Goal: Transaction & Acquisition: Purchase product/service

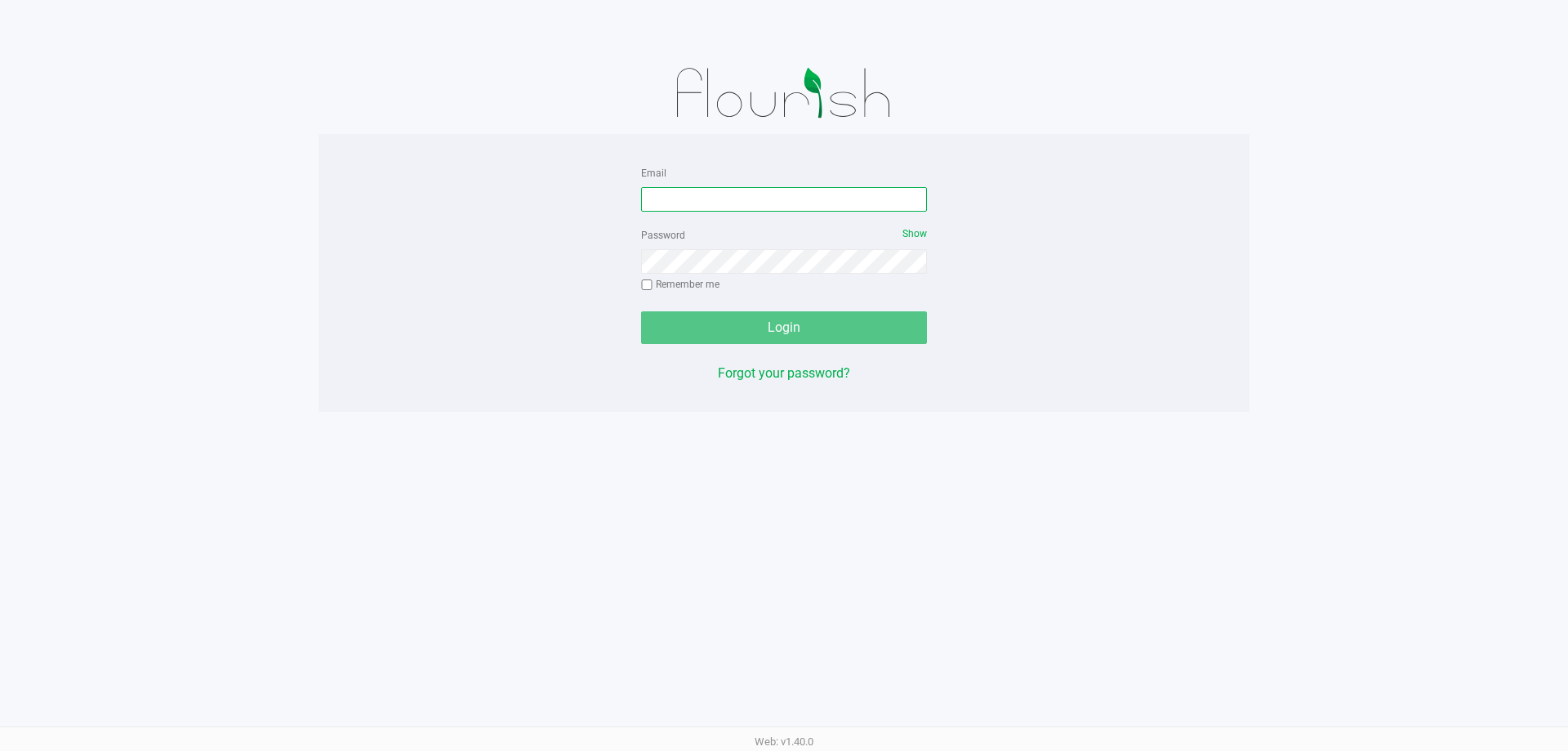
click at [702, 210] on input "Email" at bounding box center [784, 200] width 286 height 25
type input "[EMAIL_ADDRESS][DOMAIN_NAME]"
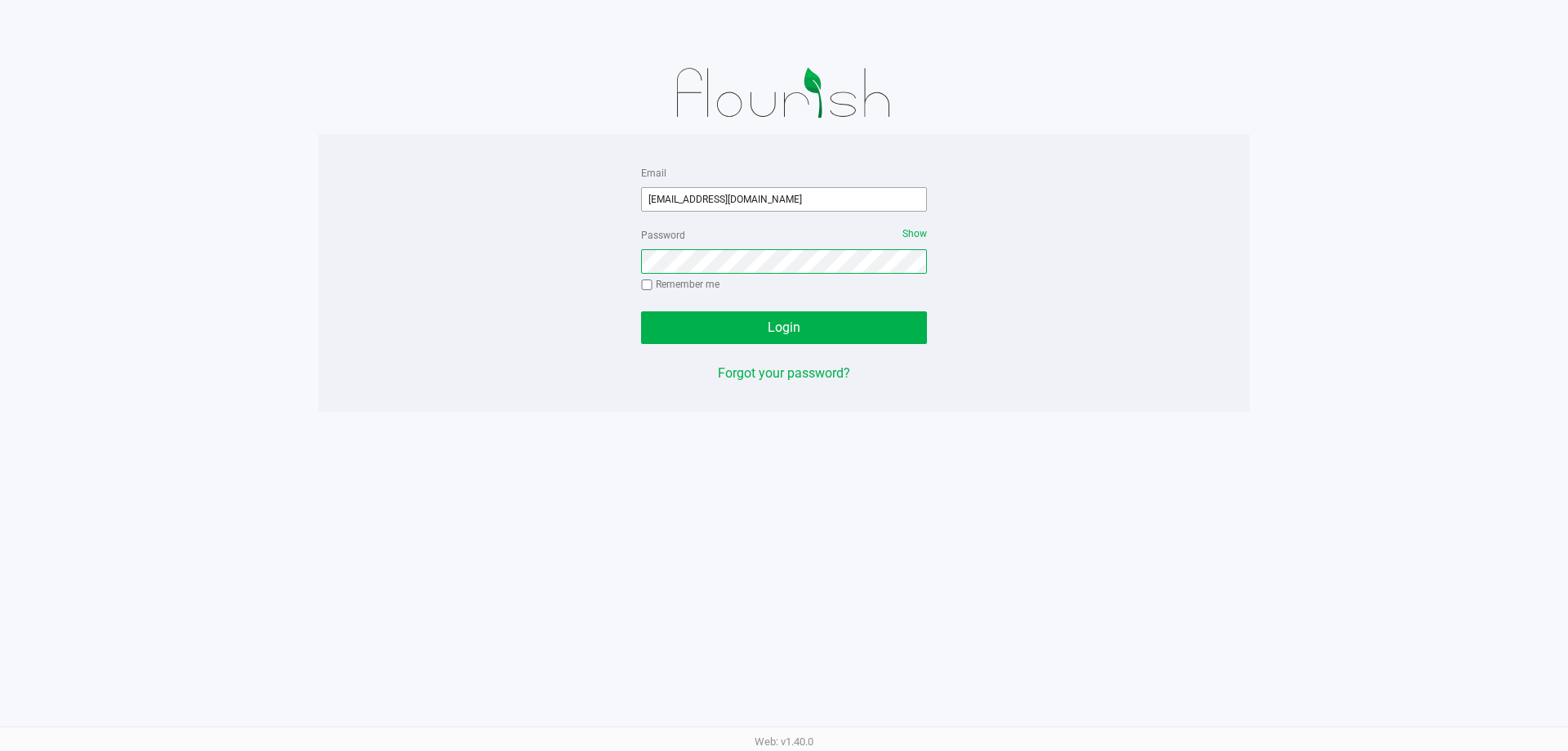
click at [641, 311] on button "Login" at bounding box center [784, 328] width 286 height 33
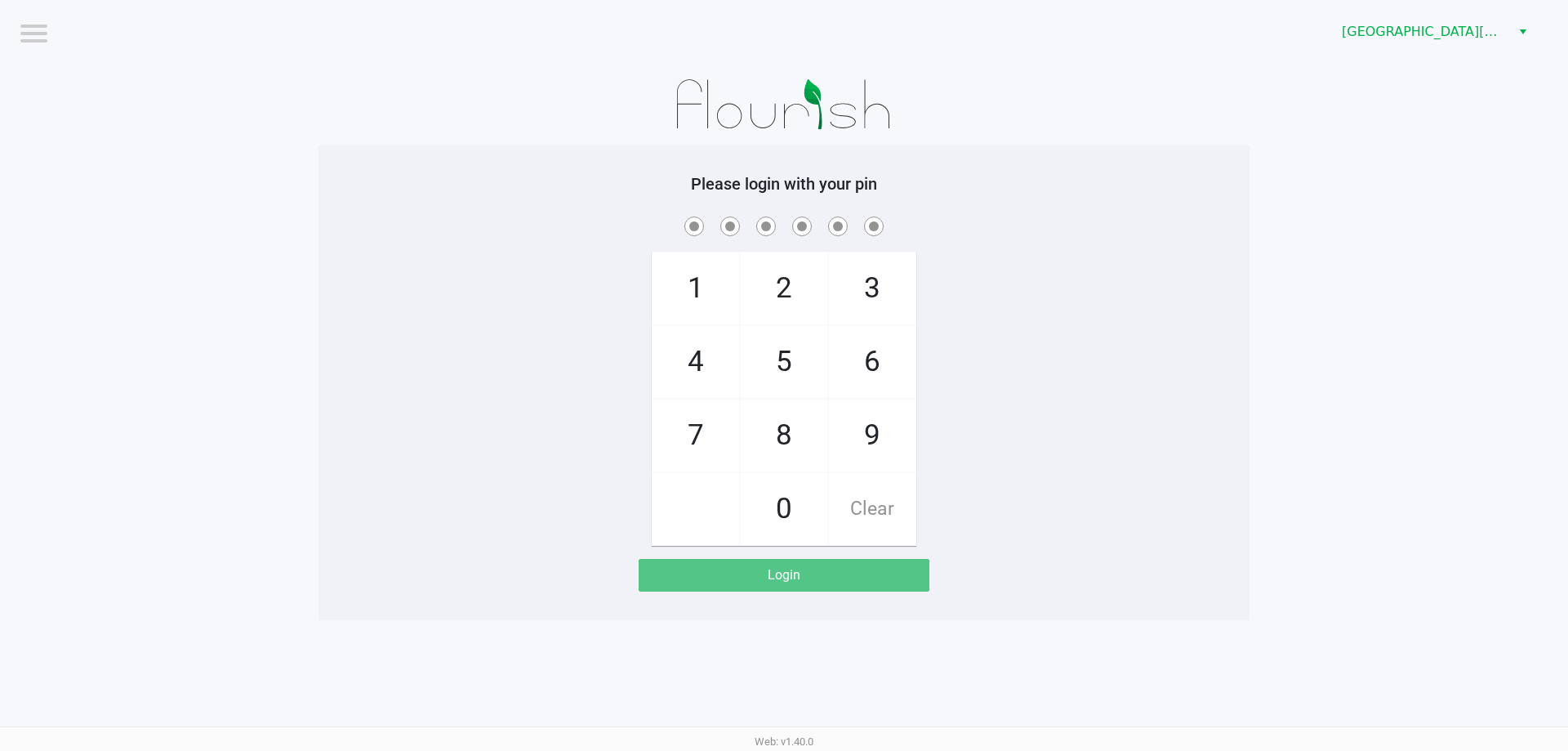
click at [1252, 657] on div "Logout [GEOGRAPHIC_DATA][PERSON_NAME] Please login with your pin 1 4 7 2 5 8 0 …" at bounding box center [784, 376] width 1568 height 751
checkbox input "true"
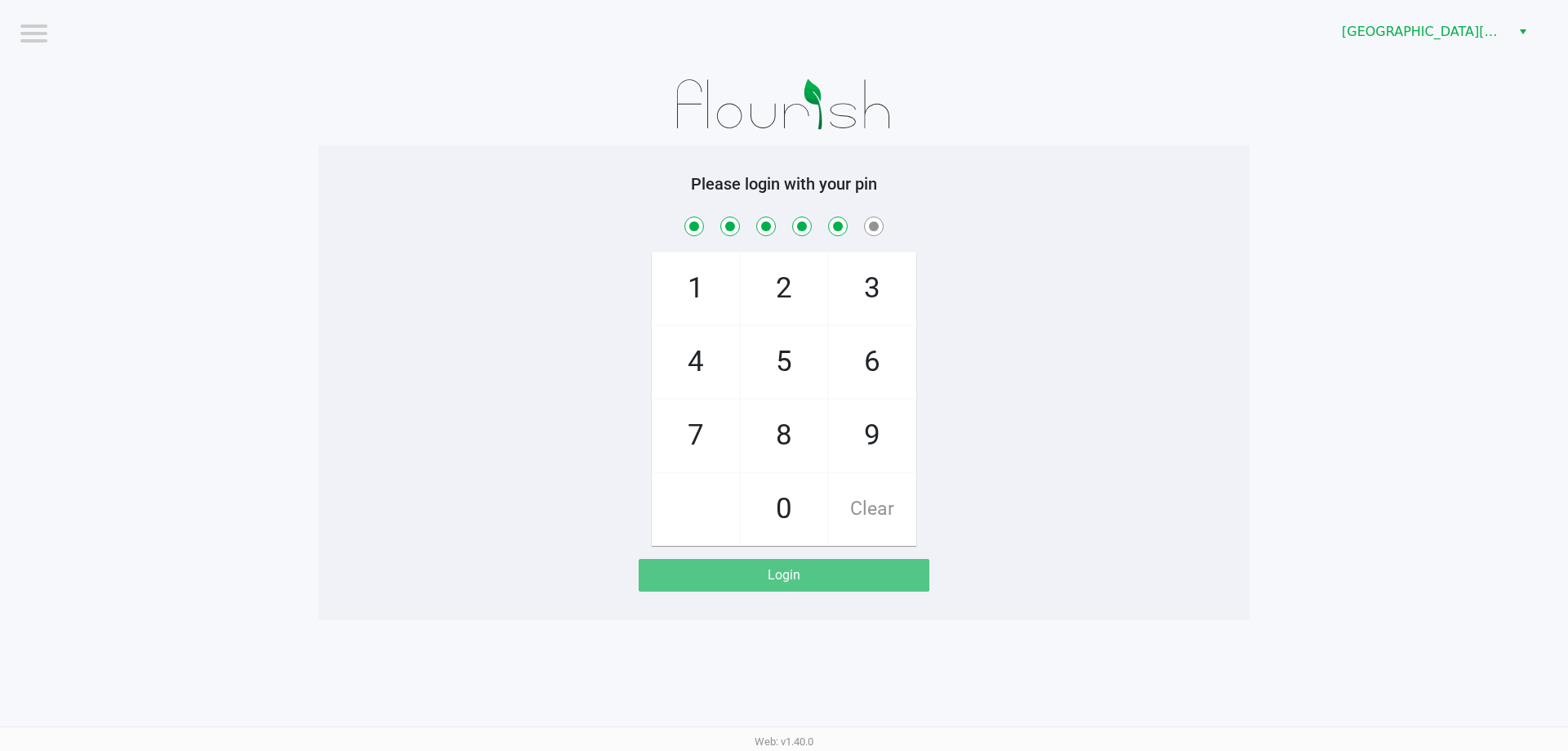
checkbox input "true"
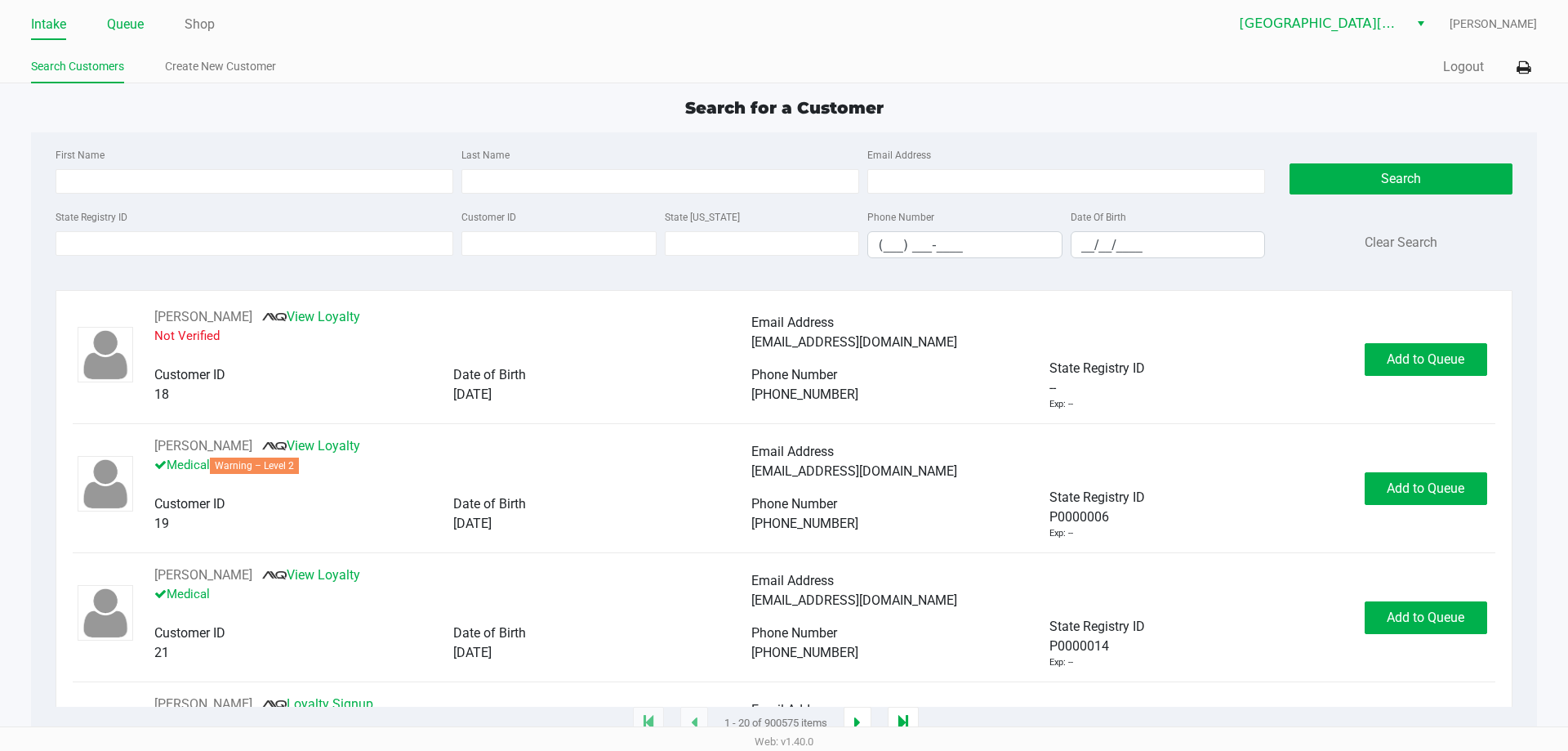
click at [114, 21] on link "Queue" at bounding box center [125, 25] width 37 height 23
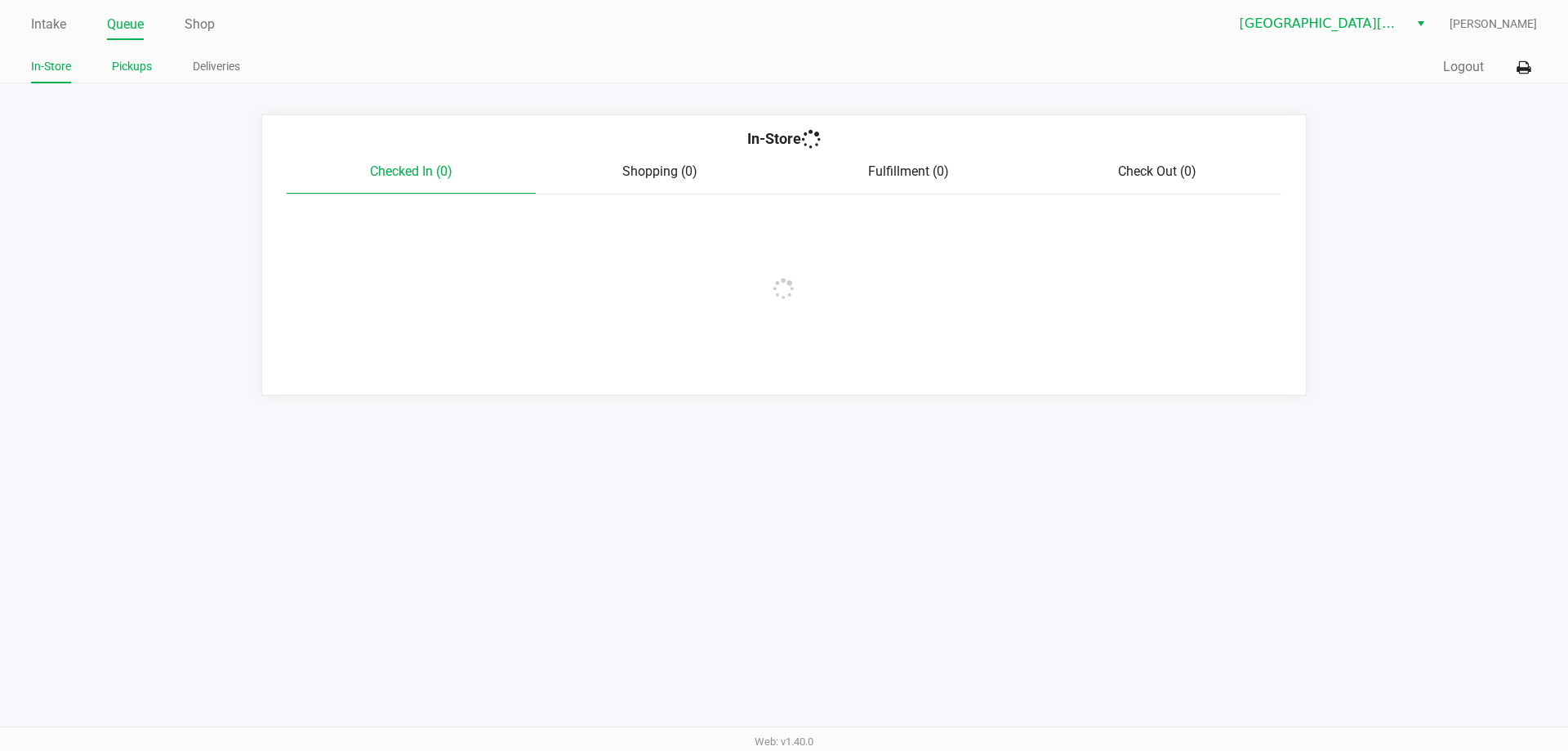
click at [147, 67] on link "Pickups" at bounding box center [131, 67] width 40 height 21
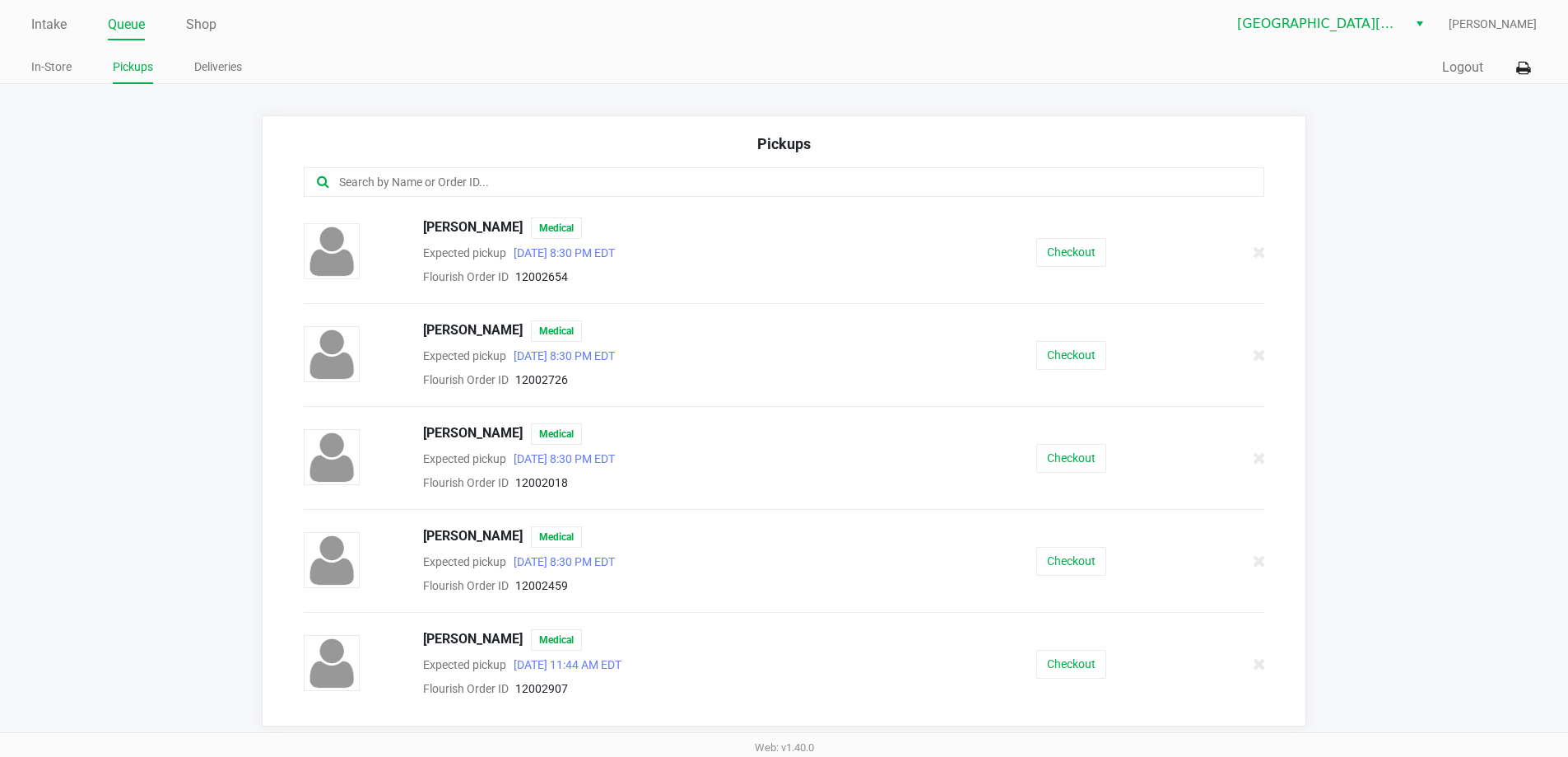
click at [381, 190] on input "text" at bounding box center [758, 182] width 841 height 19
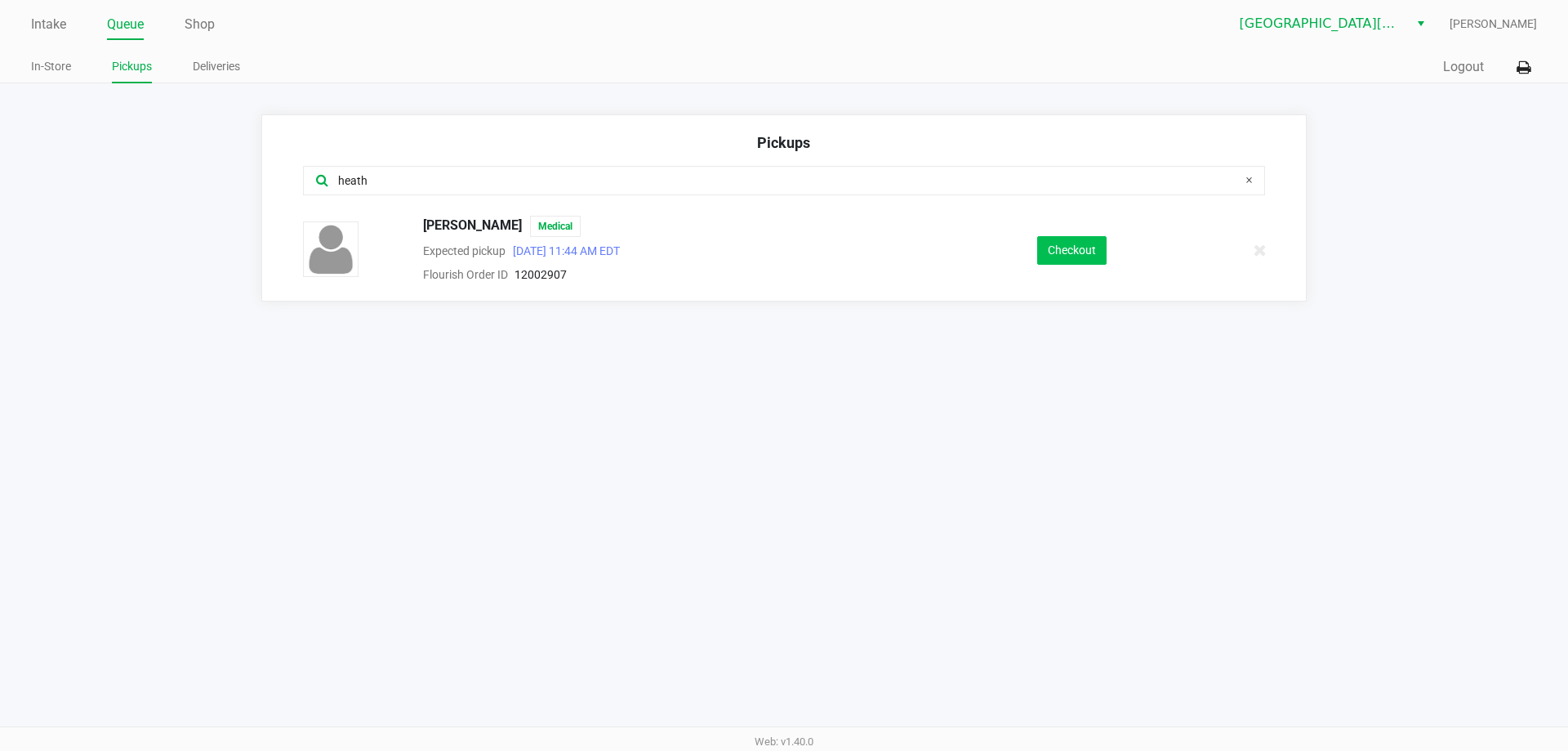
type input "heath"
click at [1089, 245] on button "Checkout" at bounding box center [1072, 250] width 70 height 29
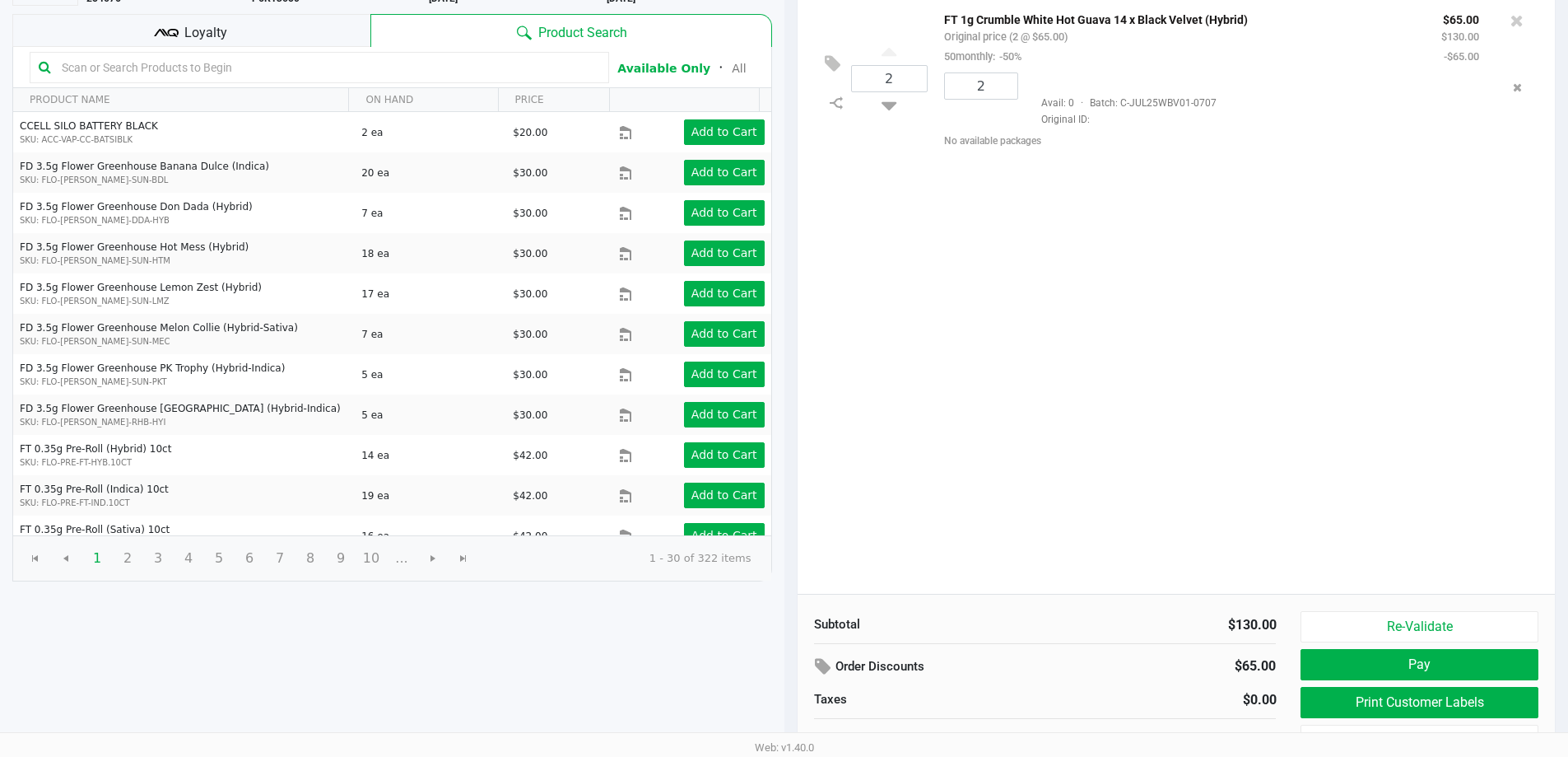
scroll to position [169, 0]
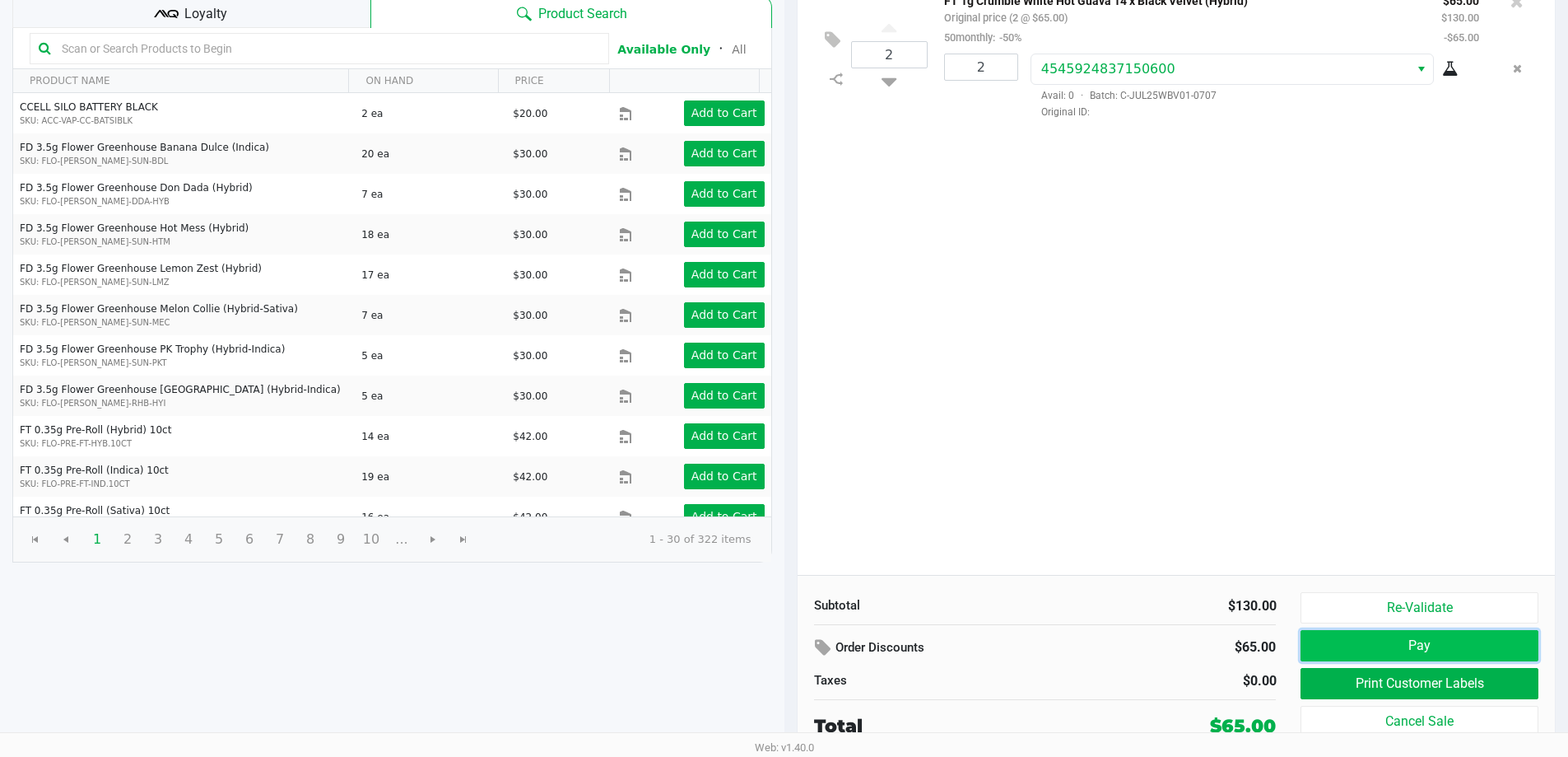
click at [1380, 640] on button "Pay" at bounding box center [1419, 646] width 237 height 31
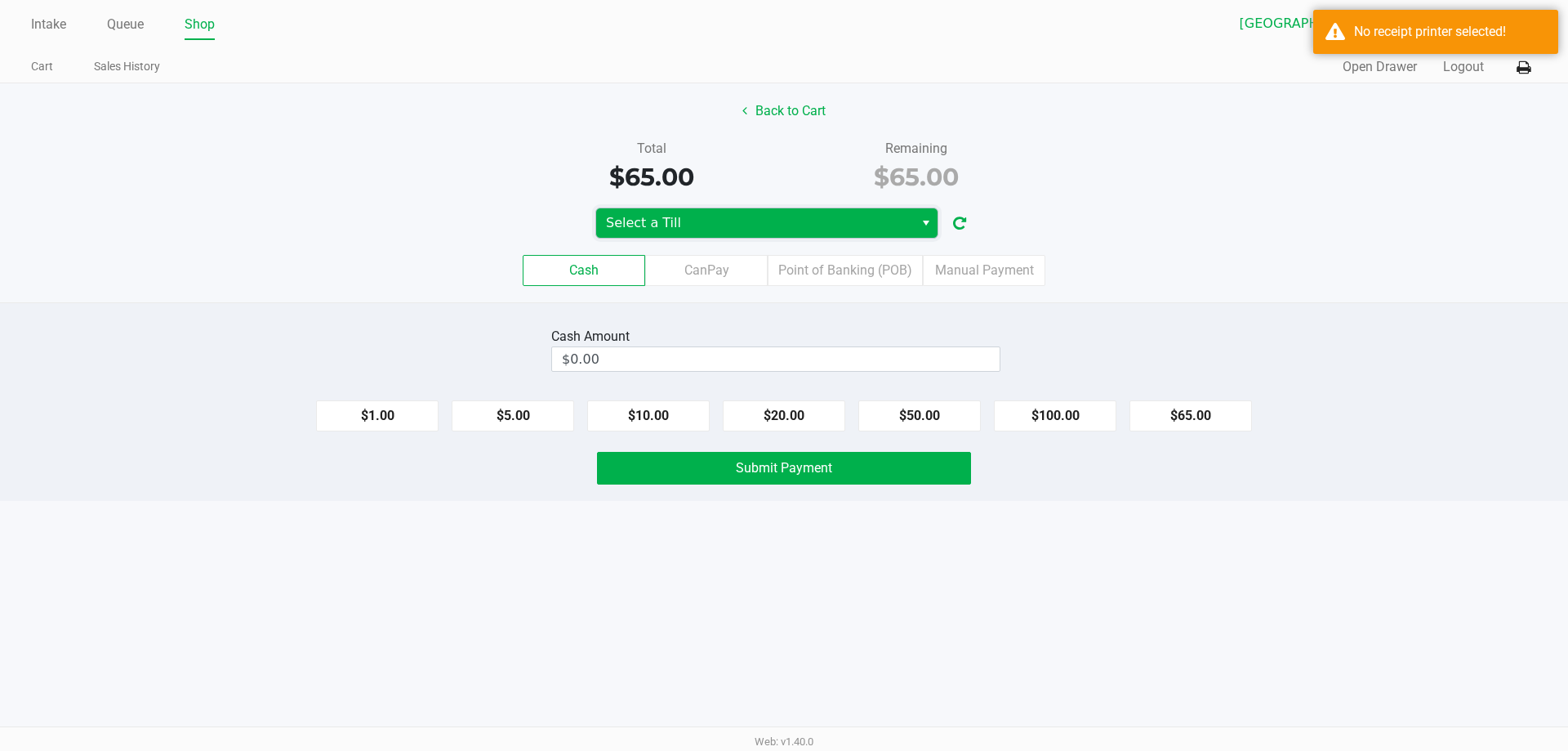
click at [752, 221] on span "Select a Till" at bounding box center [755, 223] width 298 height 20
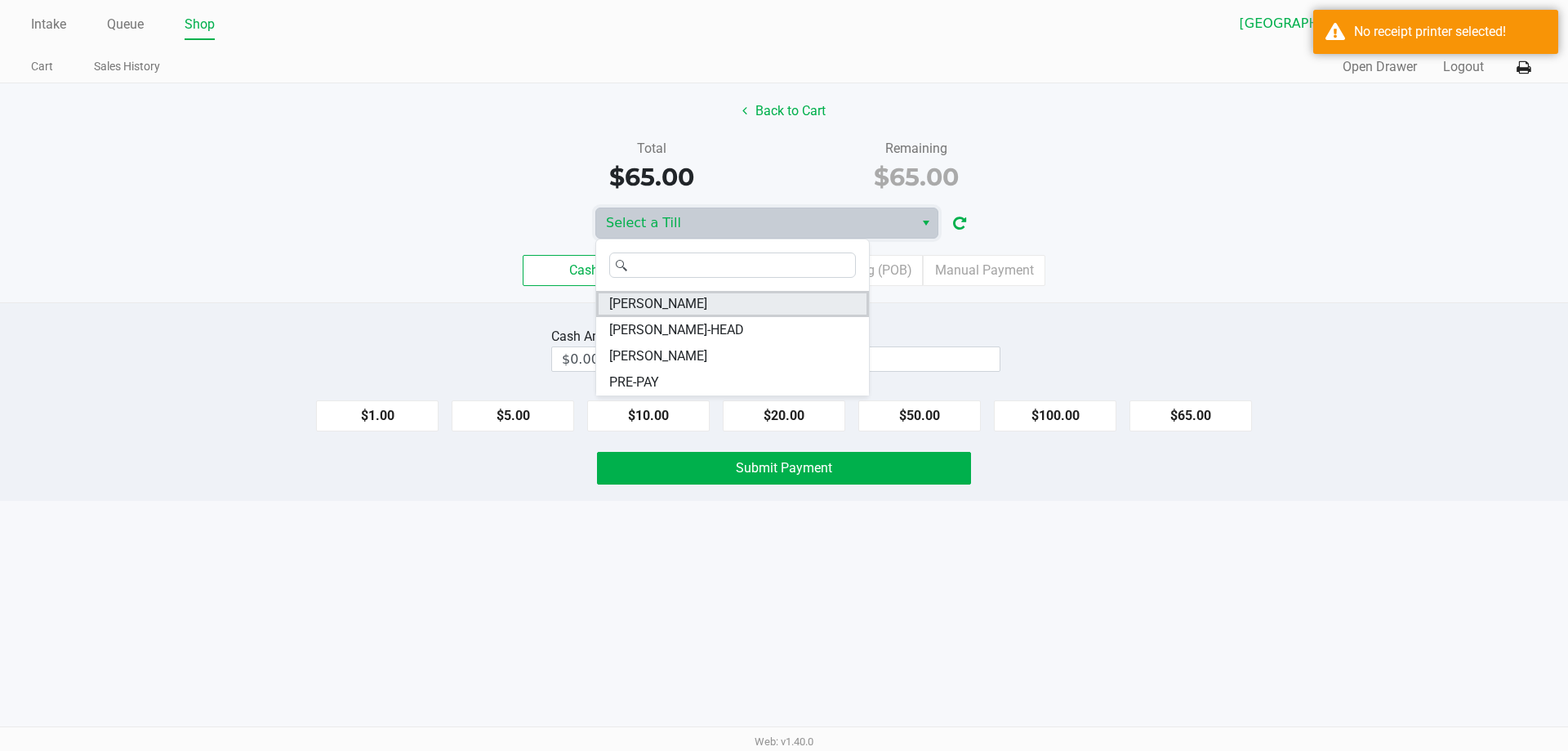
click at [686, 297] on span "[PERSON_NAME]" at bounding box center [658, 304] width 98 height 20
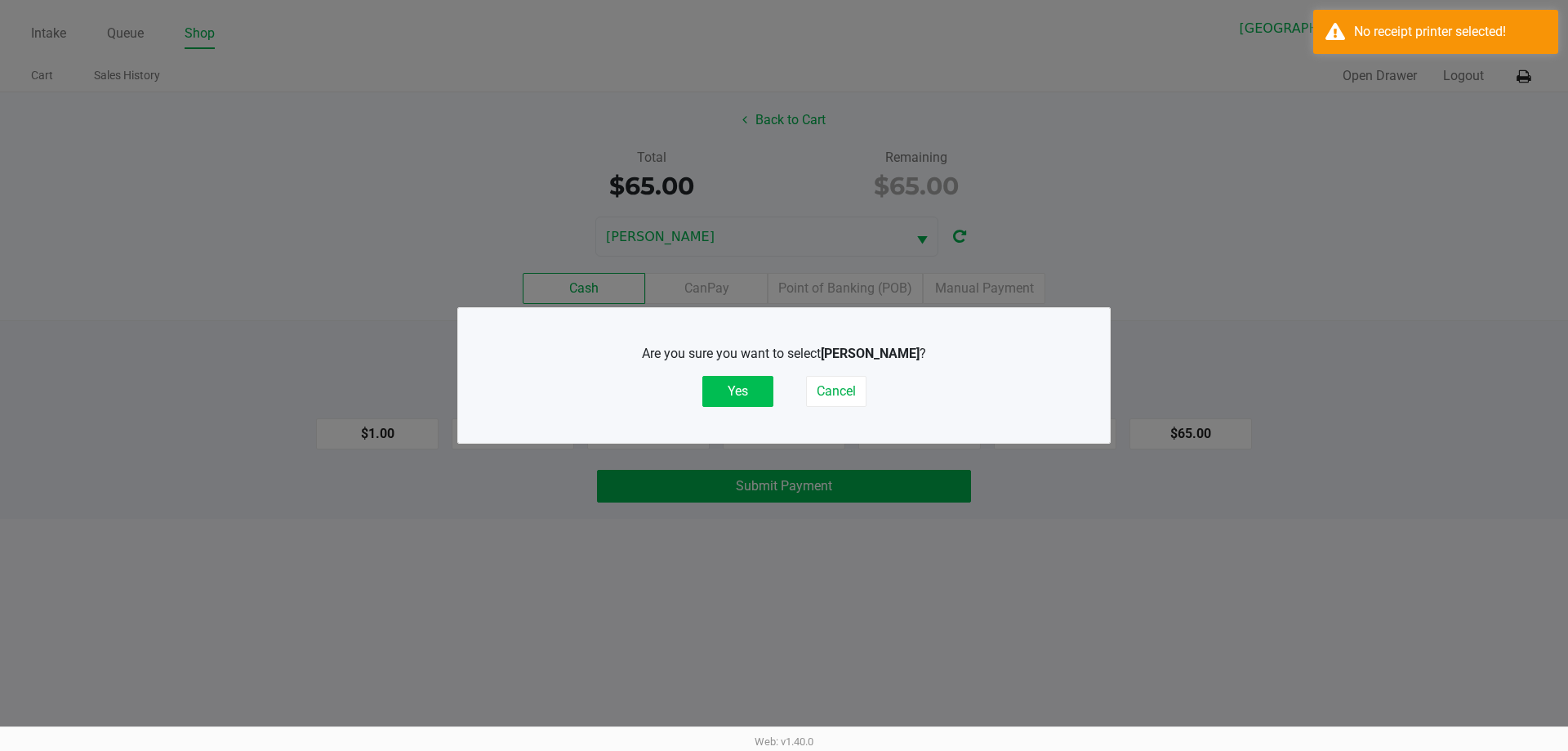
click at [742, 384] on button "Yes" at bounding box center [738, 391] width 71 height 31
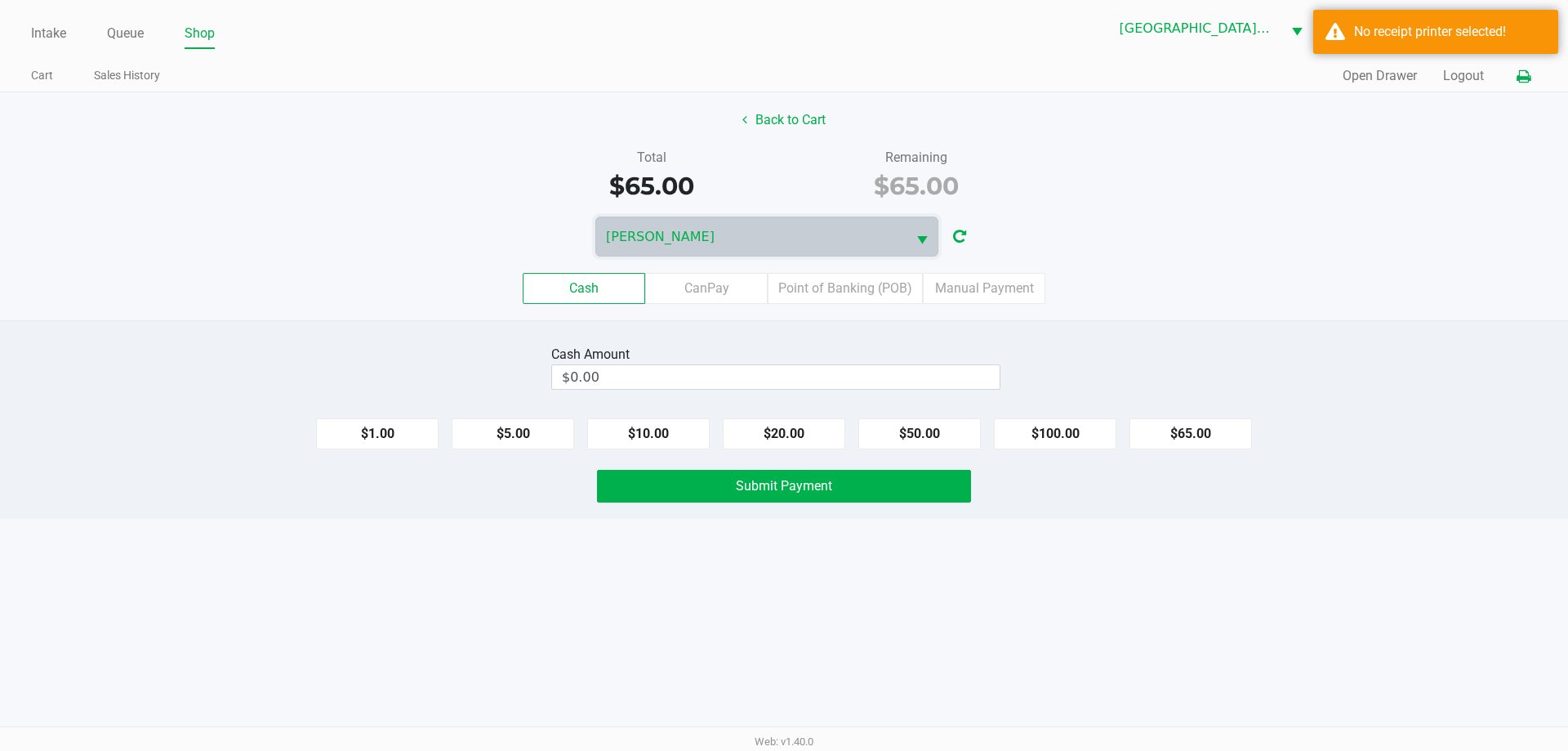
click at [1524, 85] on button at bounding box center [1523, 76] width 27 height 30
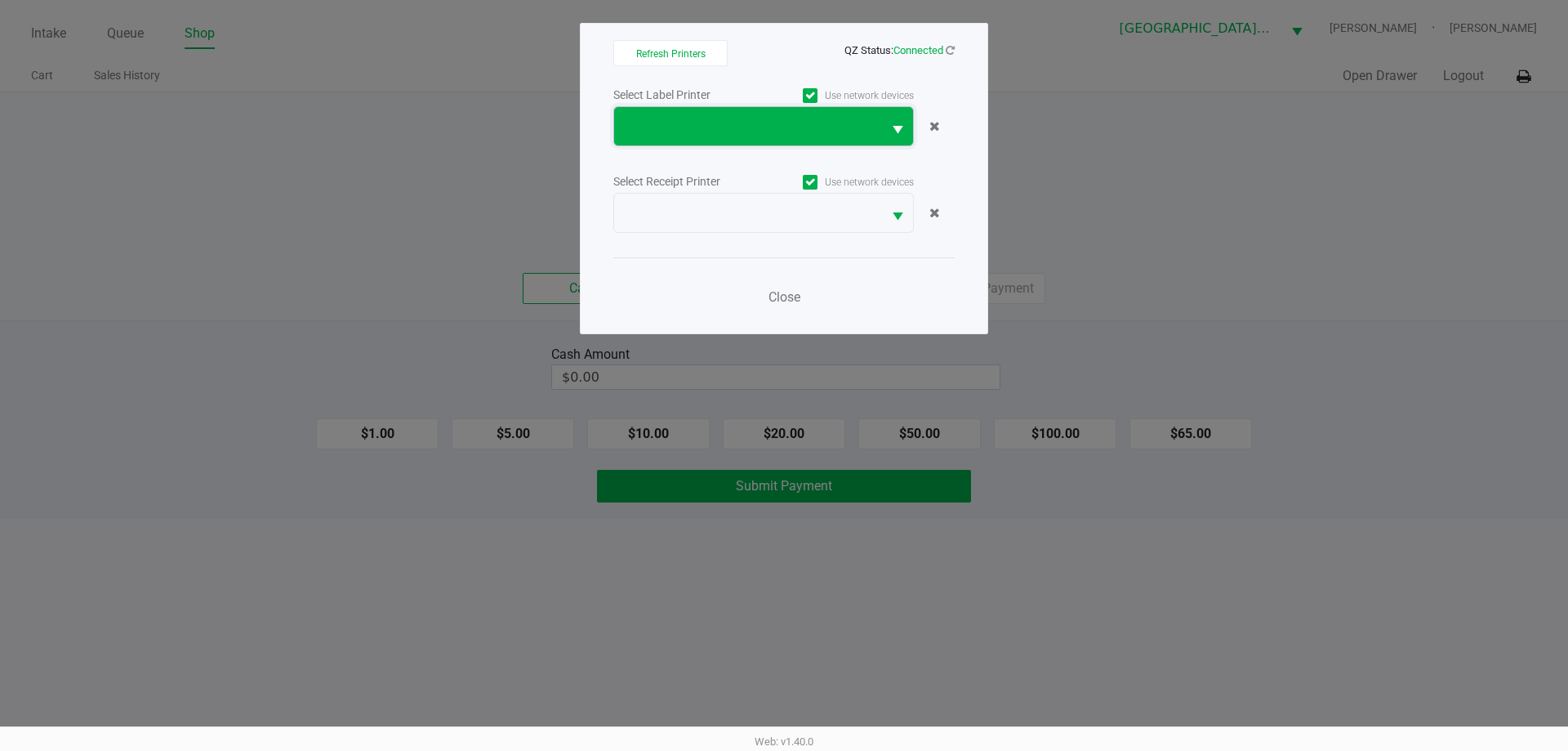
click at [680, 126] on span at bounding box center [748, 127] width 248 height 20
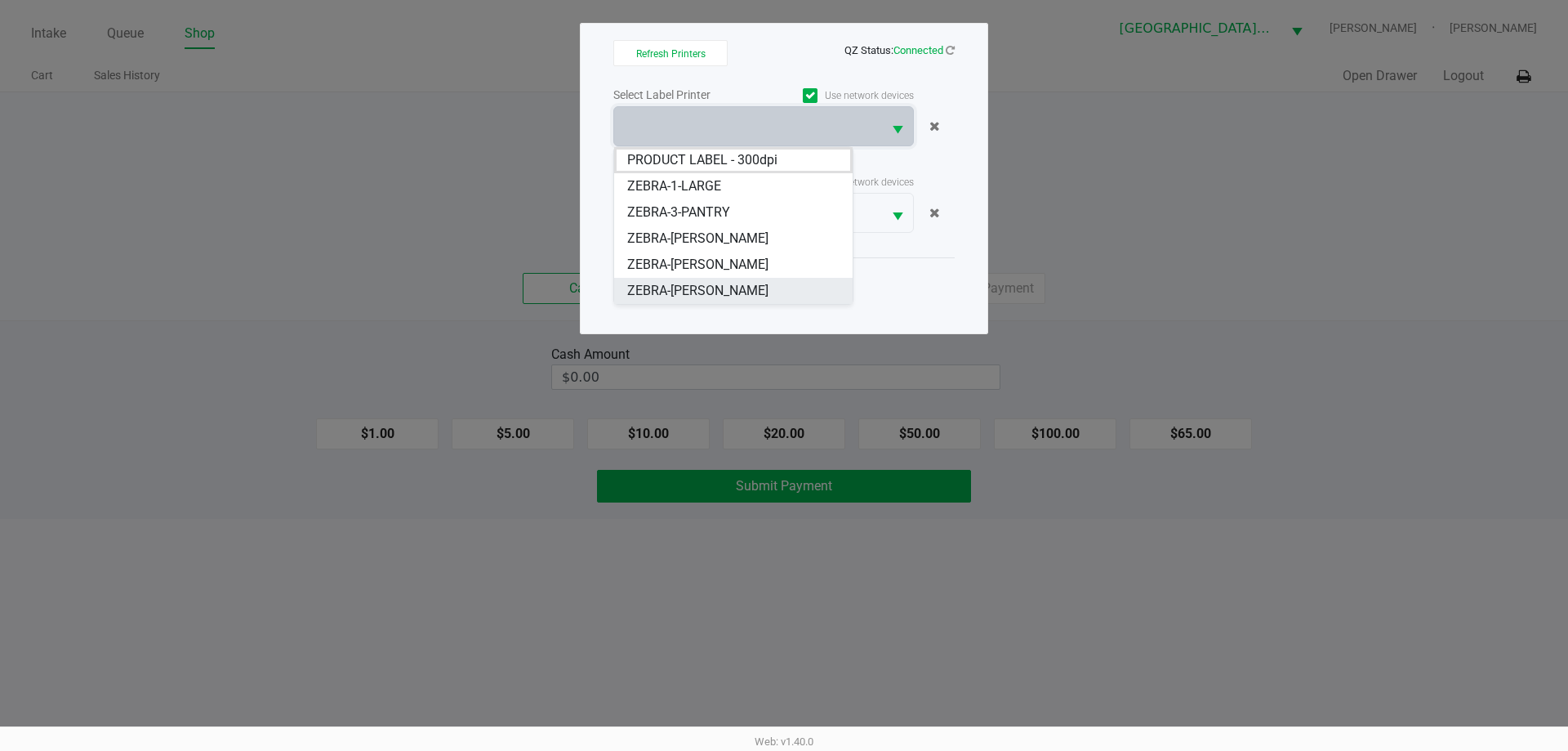
click at [717, 282] on li "ZEBRA-[PERSON_NAME]" at bounding box center [733, 291] width 238 height 26
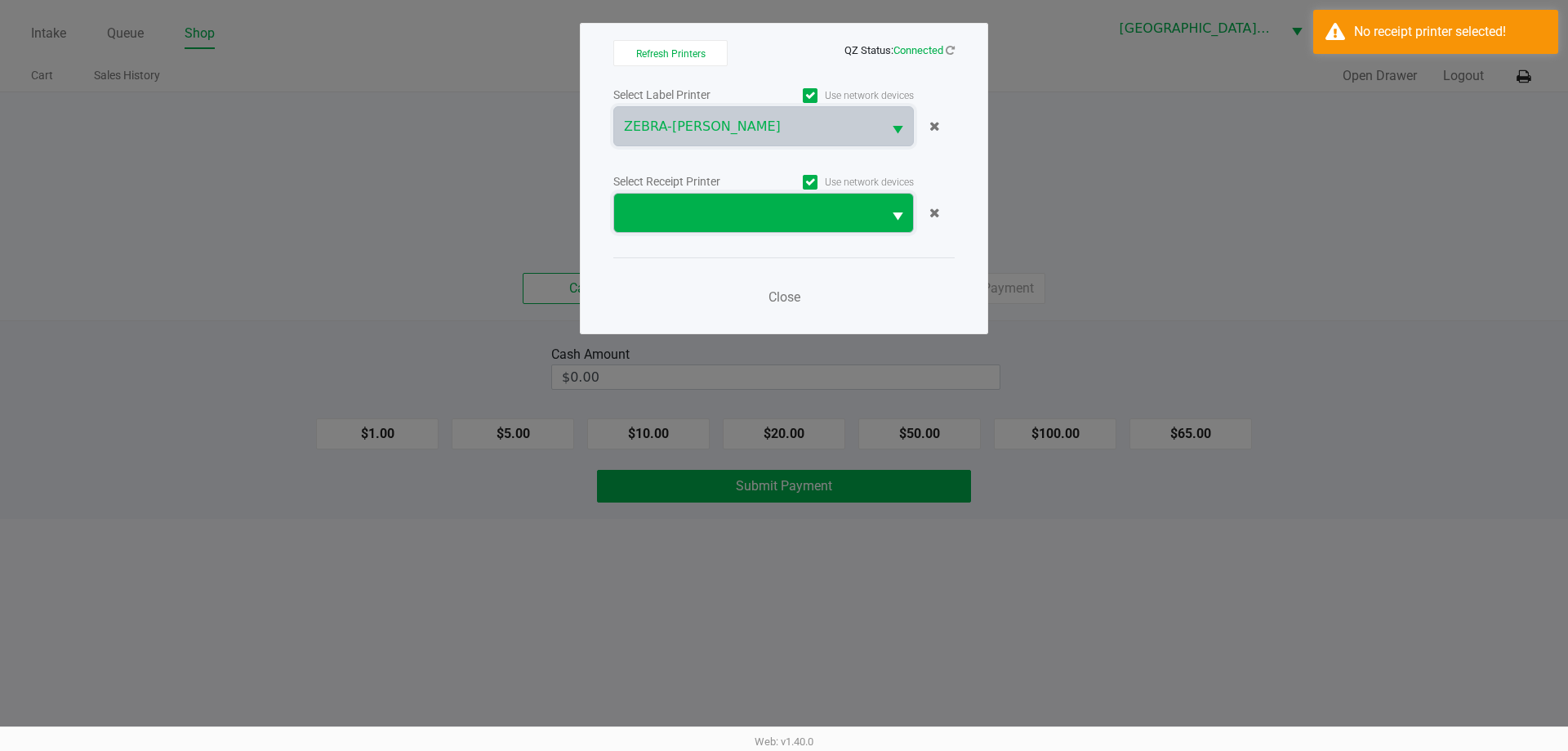
click at [710, 197] on span at bounding box center [748, 213] width 268 height 39
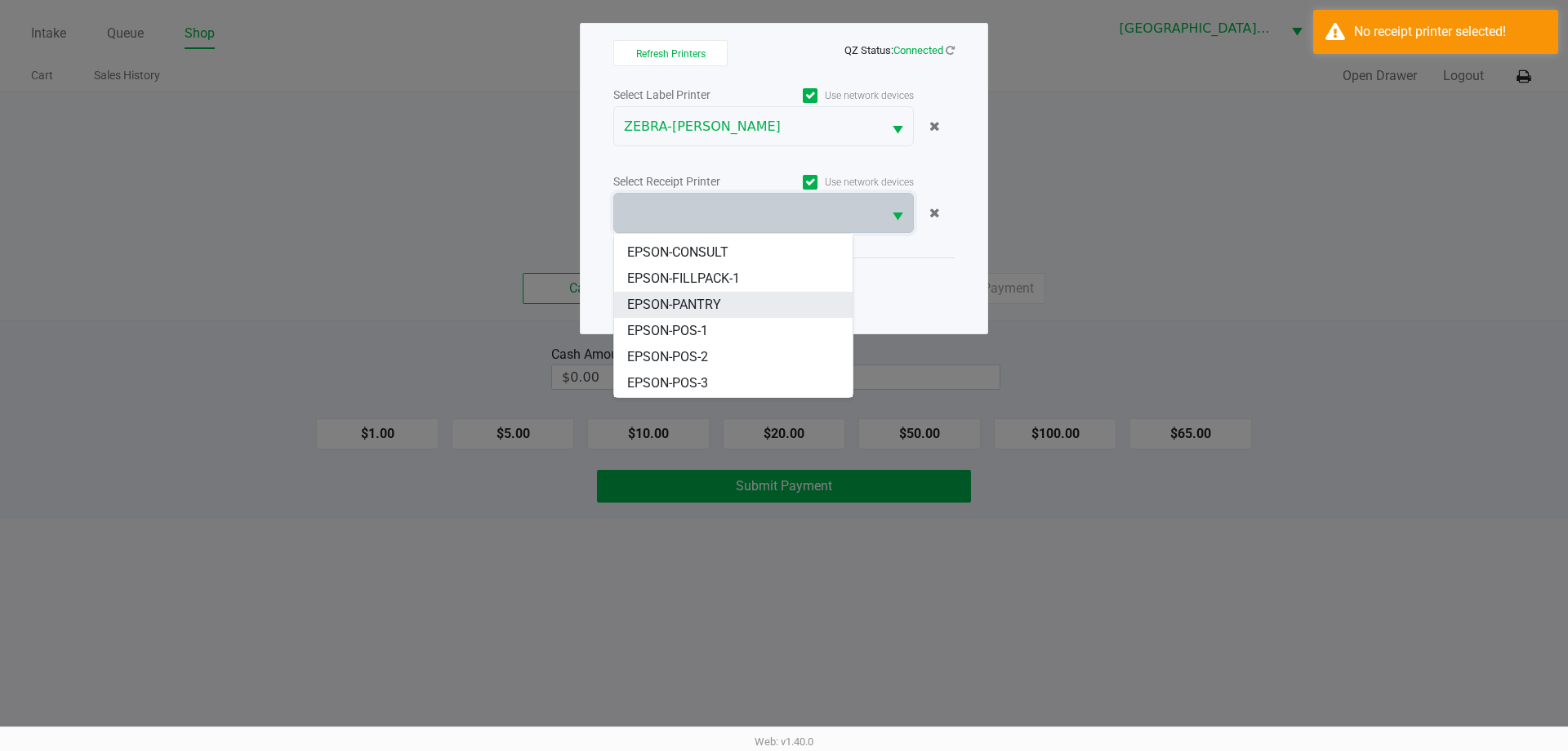
scroll to position [72, 0]
click at [712, 297] on li "EPSON-POS-1" at bounding box center [733, 306] width 238 height 26
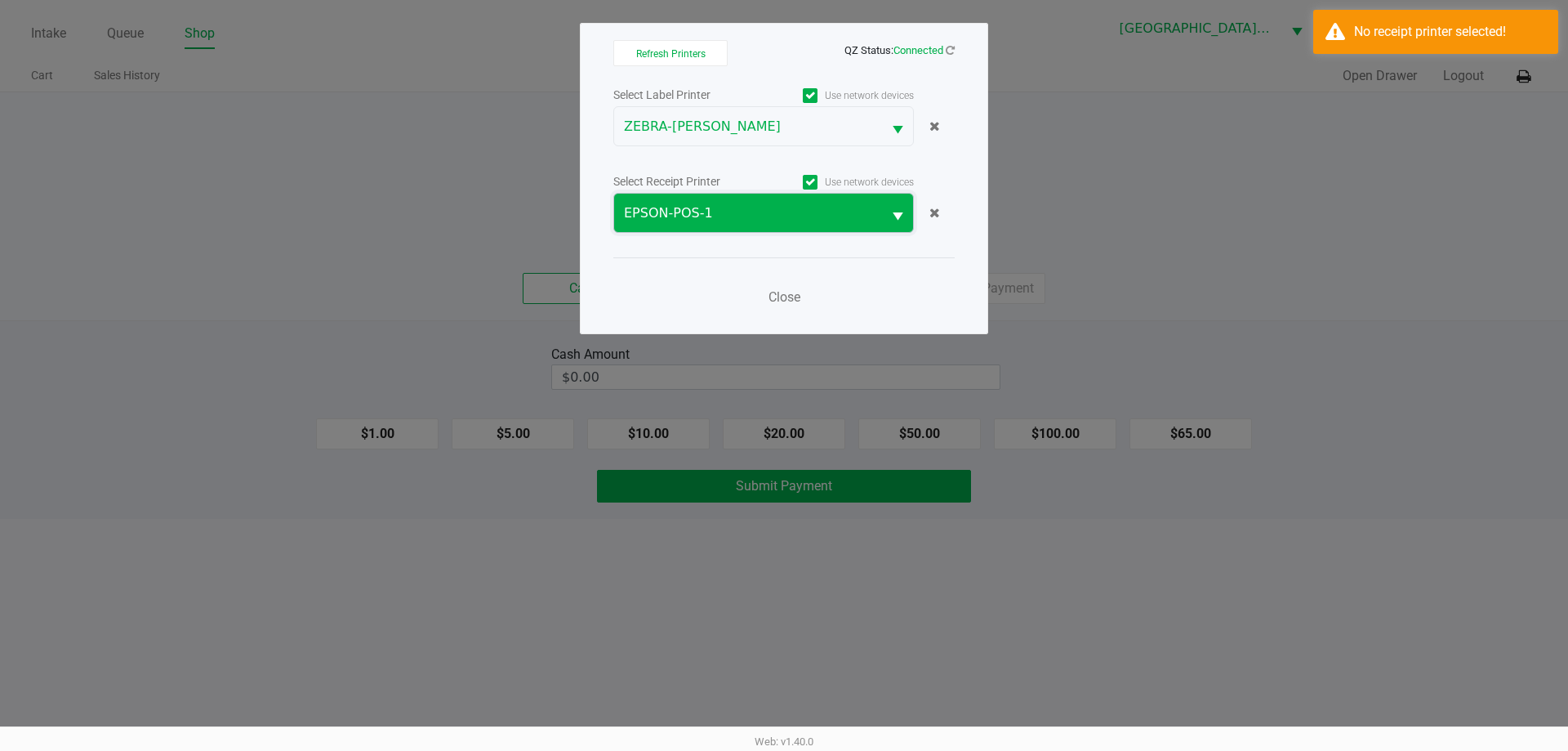
click at [705, 199] on span "EPSON-POS-1" at bounding box center [748, 213] width 268 height 39
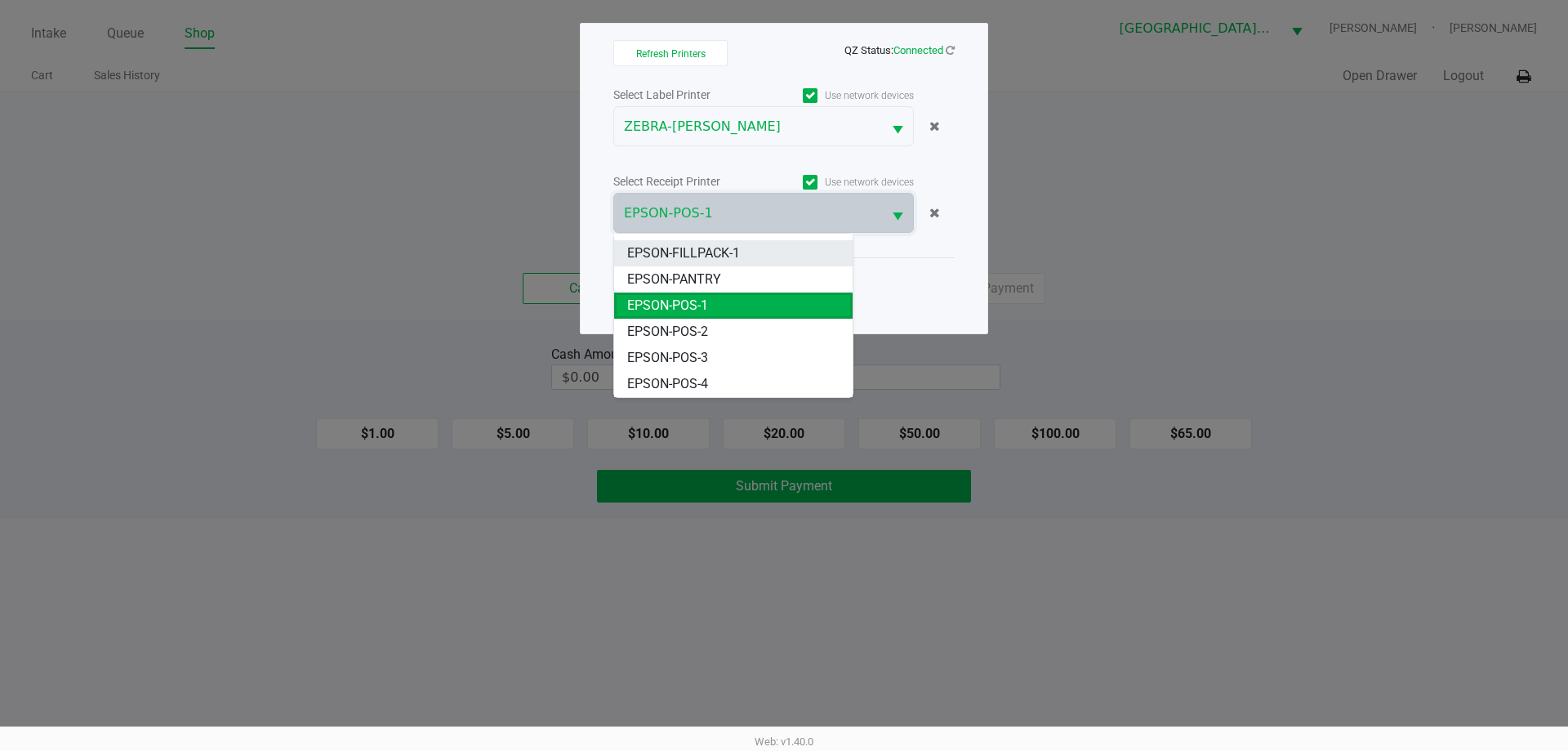
click at [692, 252] on span "EPSON-FILLPACK-1" at bounding box center [683, 253] width 113 height 20
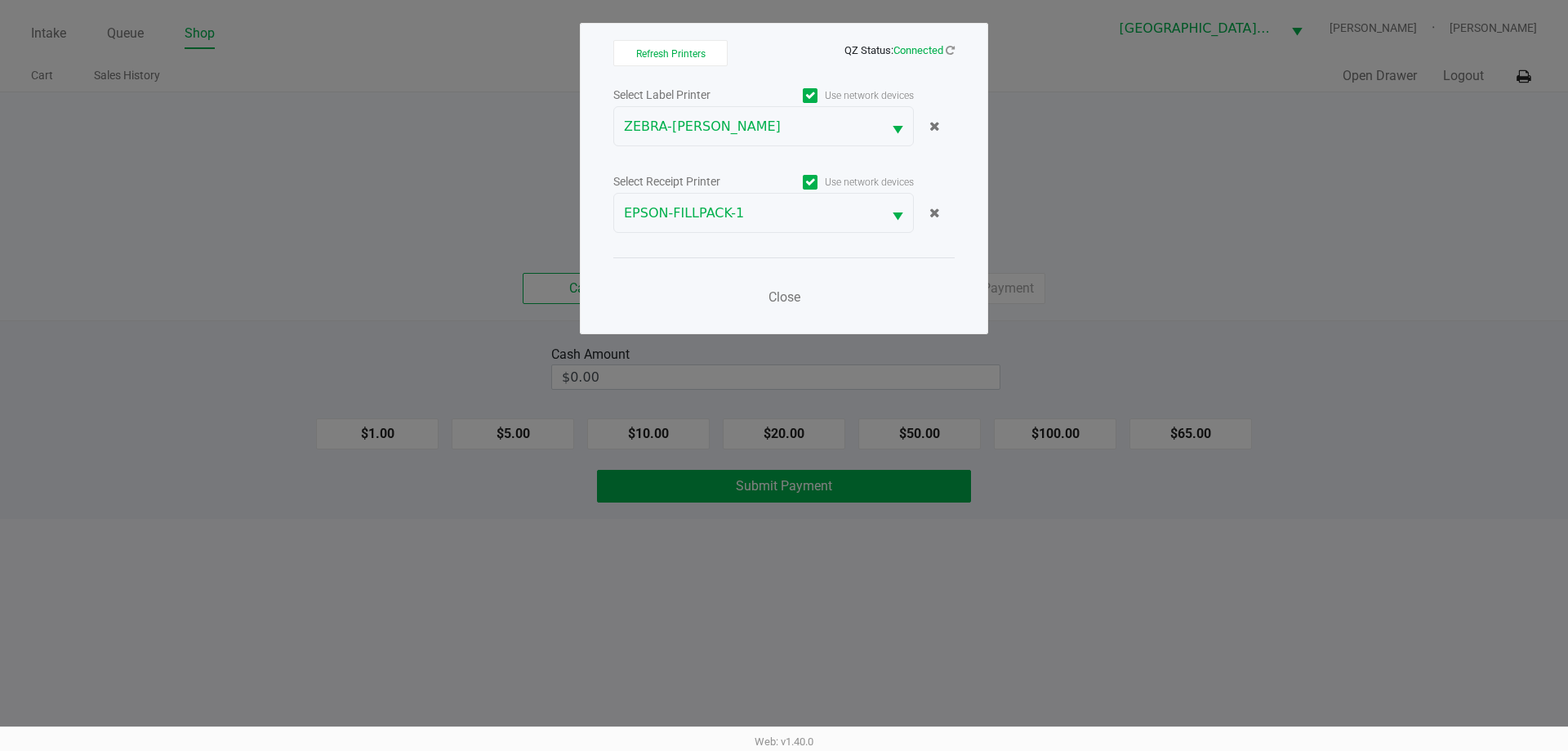
click at [646, 303] on div "Close" at bounding box center [784, 287] width 342 height 60
click at [694, 318] on div "Refresh Printers QZ Status: Connected Select Label Printer Use network devices …" at bounding box center [784, 178] width 408 height 311
click at [773, 305] on button "Close" at bounding box center [784, 297] width 49 height 33
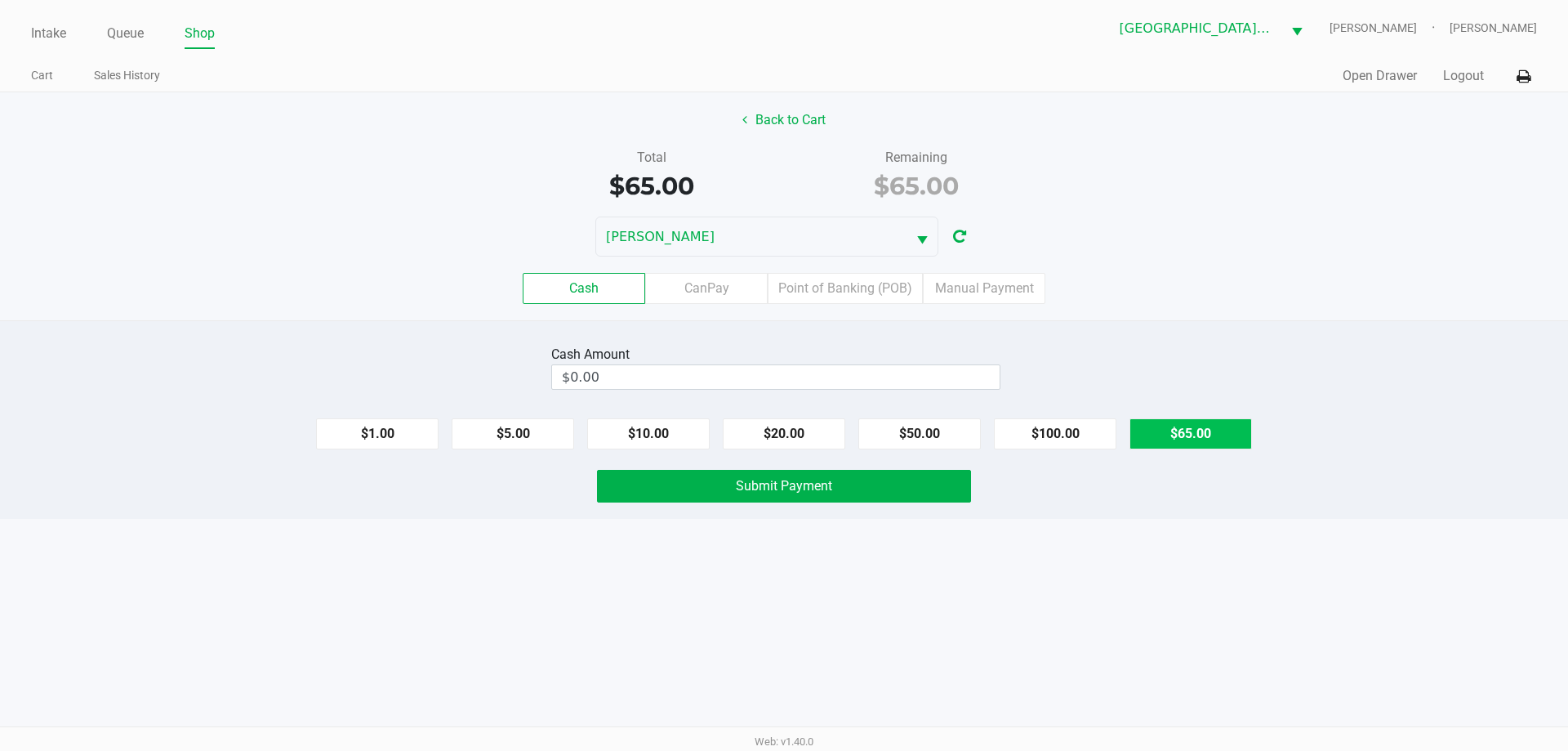
click at [1212, 443] on button "$65.00" at bounding box center [1190, 434] width 122 height 31
drag, startPoint x: 1206, startPoint y: 575, endPoint x: 1149, endPoint y: 554, distance: 60.7
click at [1212, 574] on div "Intake Queue Shop Key [PERSON_NAME] [PERSON_NAME] [PERSON_NAME] Cart Sales Hist…" at bounding box center [784, 376] width 1568 height 751
click at [647, 369] on input "65" at bounding box center [747, 376] width 390 height 24
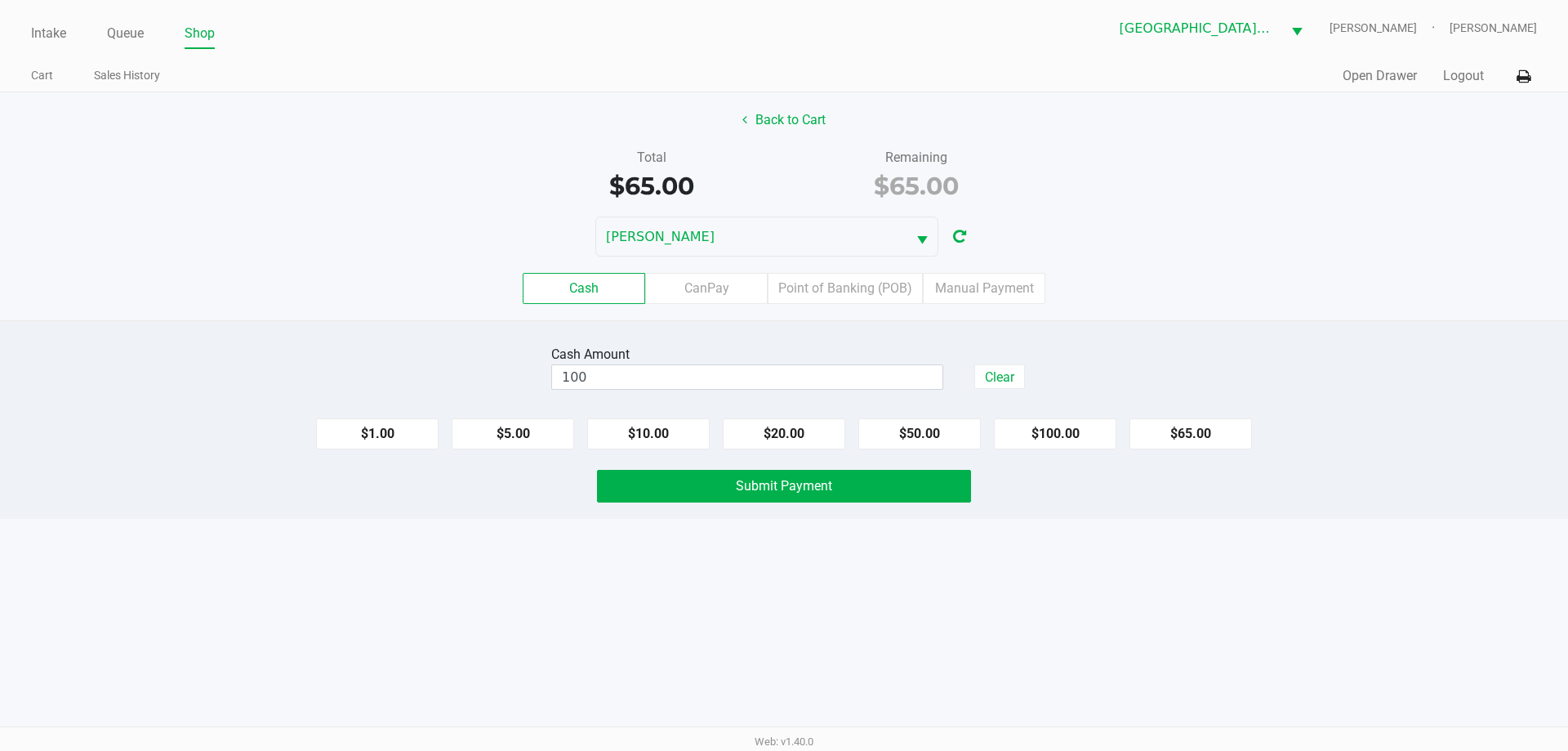
type input "$100.00"
click at [677, 614] on div "Intake Queue Shop Key [PERSON_NAME] [PERSON_NAME] [PERSON_NAME] Cart Sales Hist…" at bounding box center [784, 376] width 1568 height 751
click at [746, 491] on span "Submit Payment" at bounding box center [784, 486] width 96 height 16
